Goal: Use online tool/utility: Utilize a website feature to perform a specific function

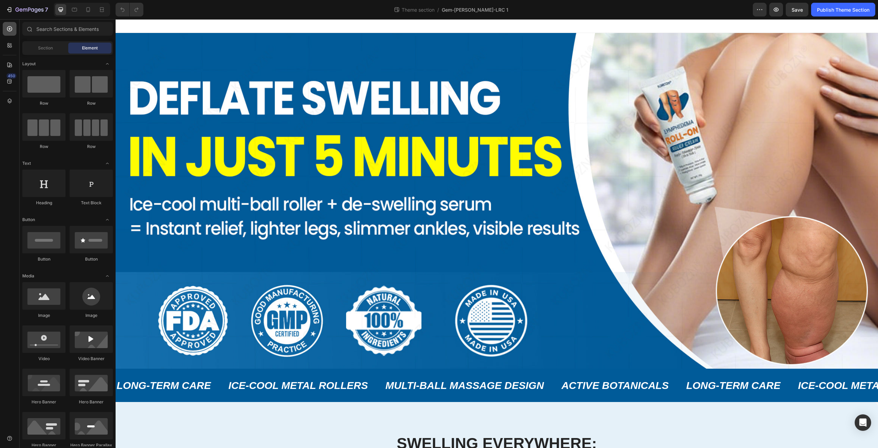
click at [9, 31] on icon at bounding box center [9, 28] width 5 height 5
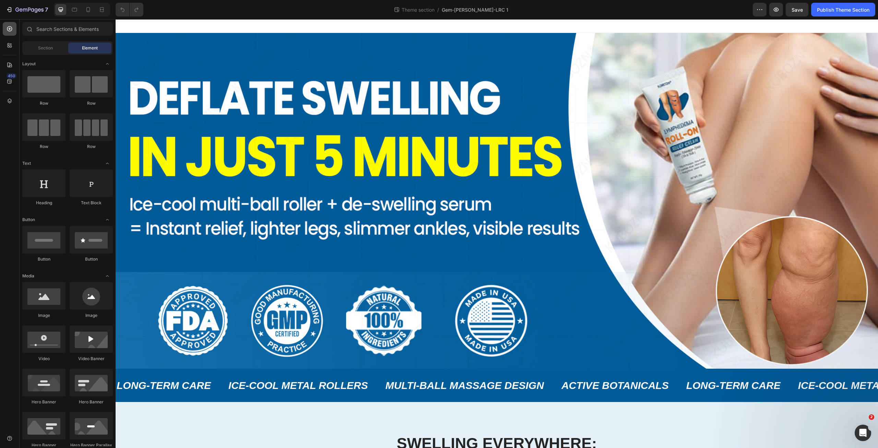
click at [8, 34] on div at bounding box center [10, 29] width 14 height 14
click at [9, 45] on icon at bounding box center [9, 45] width 7 height 7
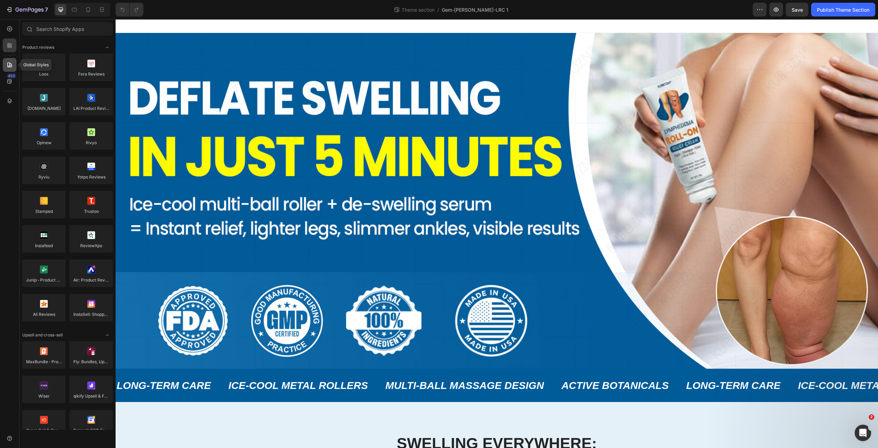
click at [6, 61] on div at bounding box center [10, 65] width 14 height 14
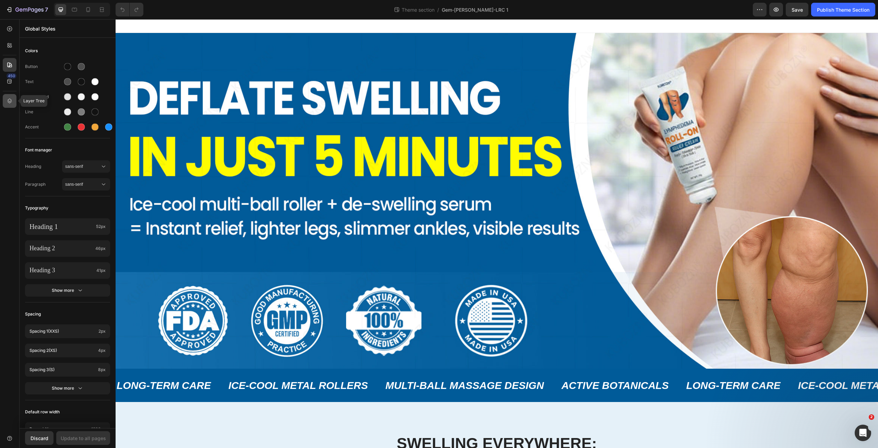
click at [13, 100] on div at bounding box center [10, 101] width 14 height 14
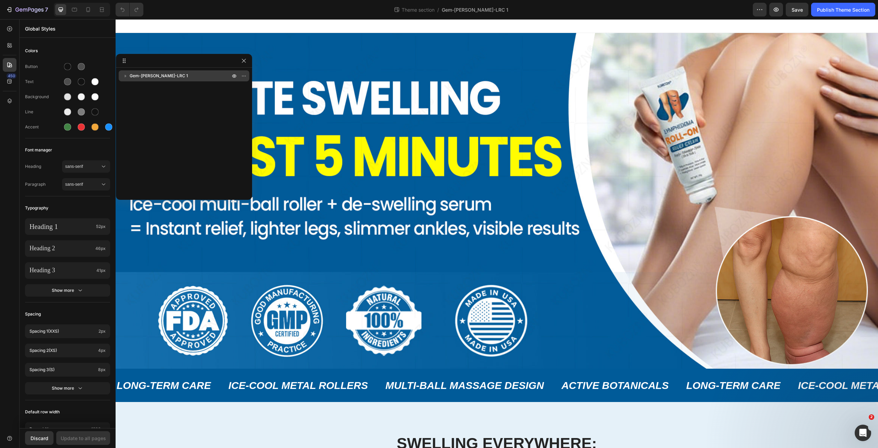
click at [174, 73] on p "Gem-[PERSON_NAME]-LRC 1" at bounding box center [181, 75] width 102 height 7
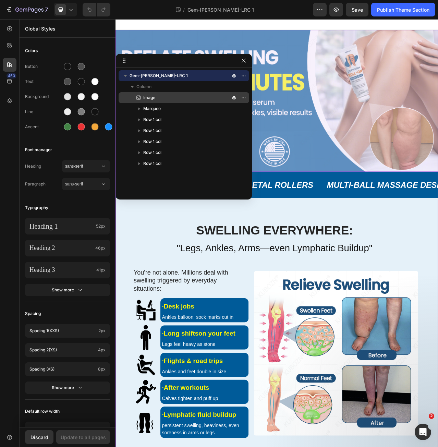
click at [181, 98] on p "Image" at bounding box center [179, 97] width 88 height 7
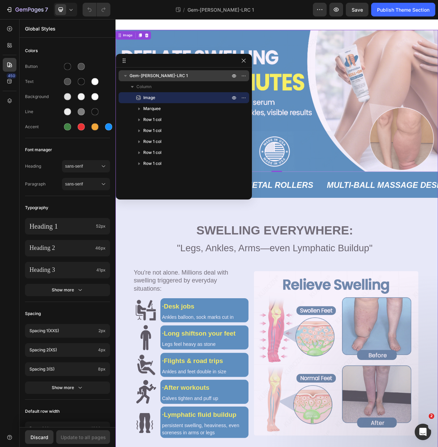
click at [171, 79] on div "Gem-[PERSON_NAME]-LRC 1" at bounding box center [183, 75] width 125 height 11
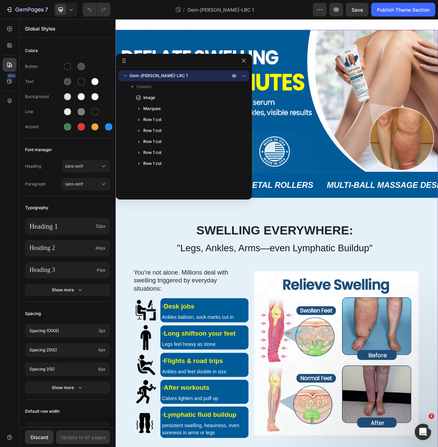
click at [171, 78] on p "Gem-[PERSON_NAME]-LRC 1" at bounding box center [181, 75] width 102 height 7
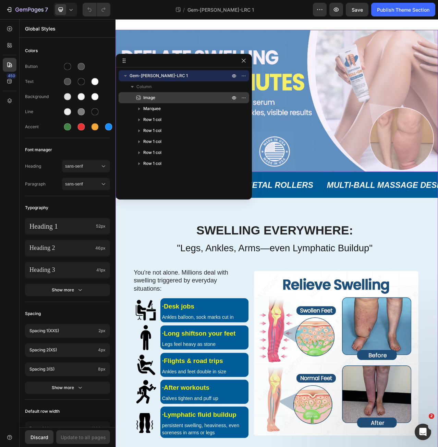
click at [166, 98] on p "Image" at bounding box center [179, 97] width 88 height 7
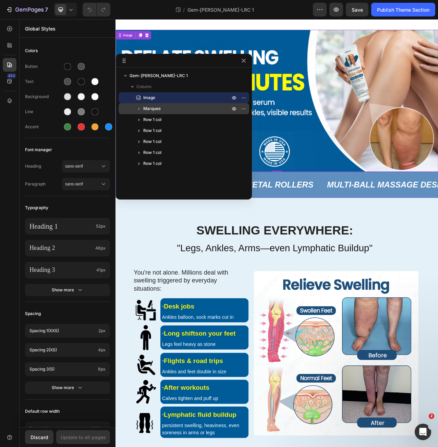
click at [168, 110] on p "Marquee" at bounding box center [187, 108] width 88 height 7
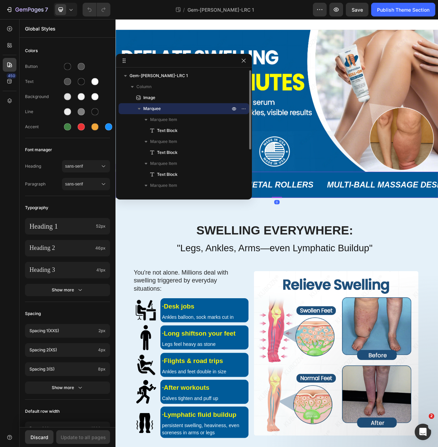
click at [164, 108] on p "Marquee" at bounding box center [187, 108] width 88 height 7
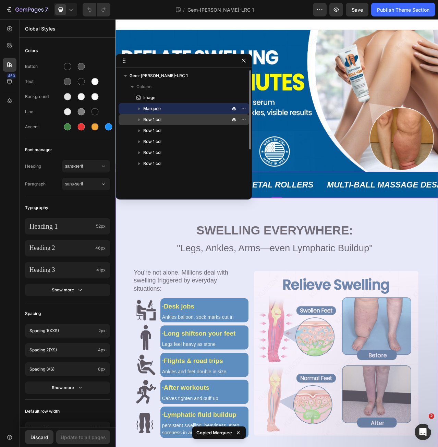
click at [164, 119] on p "Row 1 col" at bounding box center [187, 119] width 88 height 7
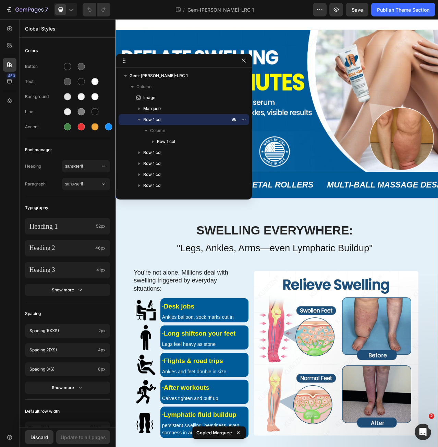
click at [164, 119] on p "Row 1 col" at bounding box center [187, 119] width 88 height 7
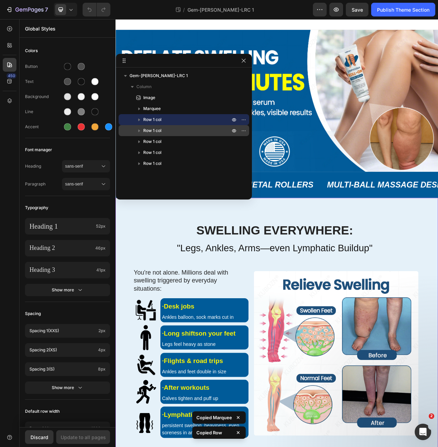
click at [168, 130] on p "Row 1 col" at bounding box center [187, 130] width 88 height 7
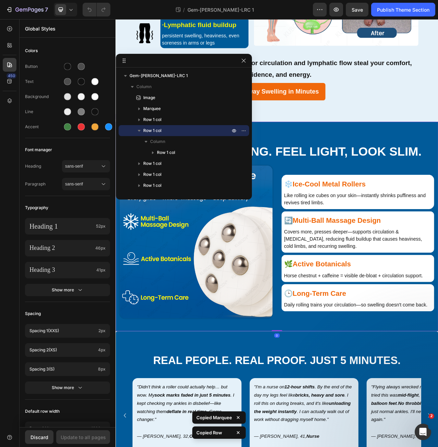
click at [168, 130] on p "Row 1 col" at bounding box center [187, 130] width 88 height 7
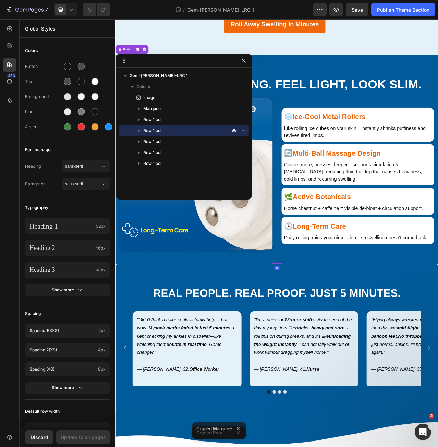
scroll to position [602, 0]
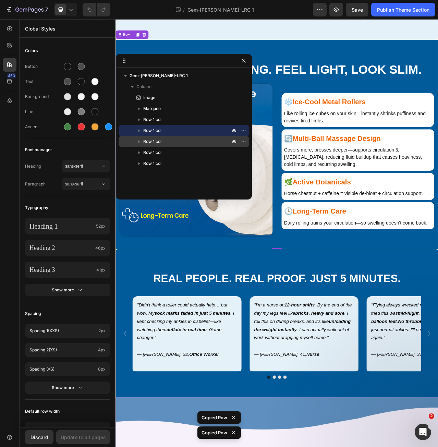
click at [175, 142] on p "Row 1 col" at bounding box center [187, 141] width 88 height 7
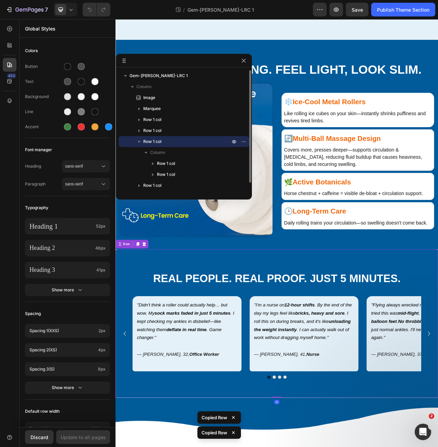
click at [175, 142] on p "Row 1 col" at bounding box center [187, 141] width 88 height 7
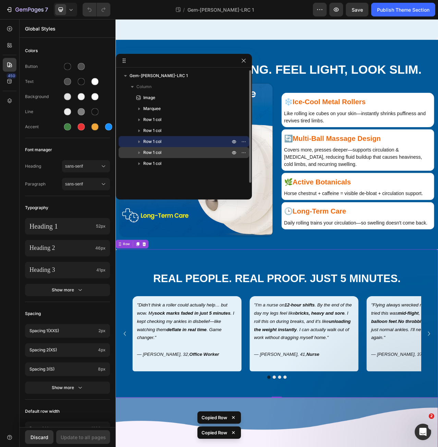
click at [160, 150] on span "Row 1 col" at bounding box center [152, 152] width 18 height 7
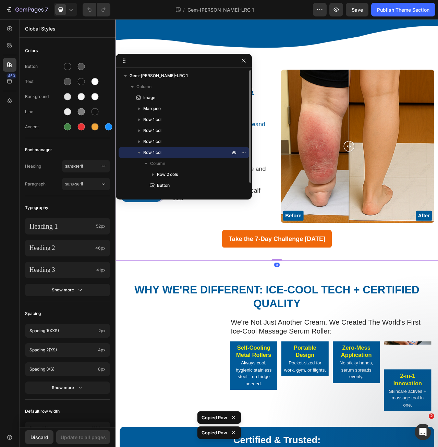
click at [160, 150] on span "Row 1 col" at bounding box center [152, 152] width 18 height 7
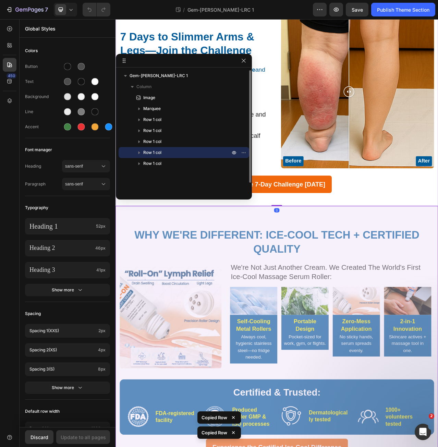
scroll to position [1165, 0]
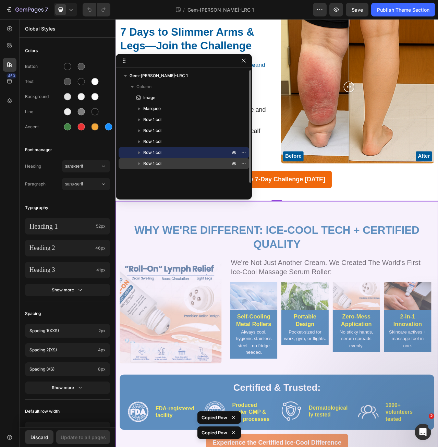
click at [181, 164] on p "Row 1 col" at bounding box center [187, 163] width 88 height 7
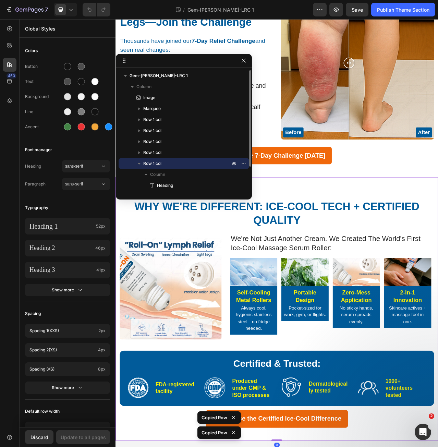
scroll to position [1289, 0]
click at [179, 165] on p "Row 1 col" at bounding box center [187, 163] width 88 height 7
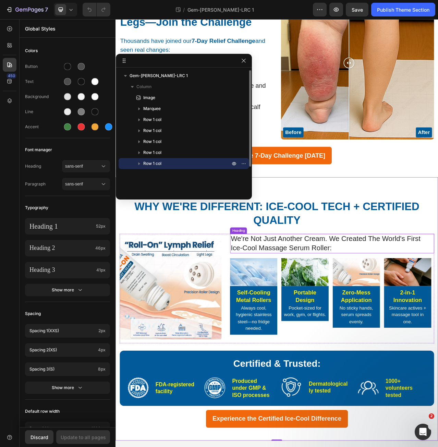
scroll to position [1263, 0]
click at [180, 174] on div "Gem-[PERSON_NAME]-LRC 1 Column Image Marquee Row 1 col Row 1 col Row 1 col Row …" at bounding box center [184, 131] width 136 height 122
click at [176, 165] on p "Row 1 col" at bounding box center [187, 163] width 88 height 7
click at [176, 166] on p "Row 1 col" at bounding box center [187, 163] width 88 height 7
click at [245, 63] on icon "button" at bounding box center [243, 60] width 5 height 5
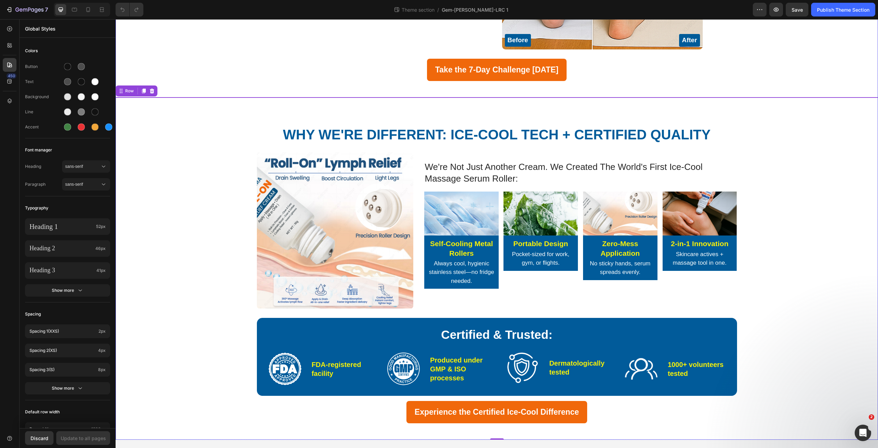
scroll to position [1587, 0]
